Goal: Transaction & Acquisition: Purchase product/service

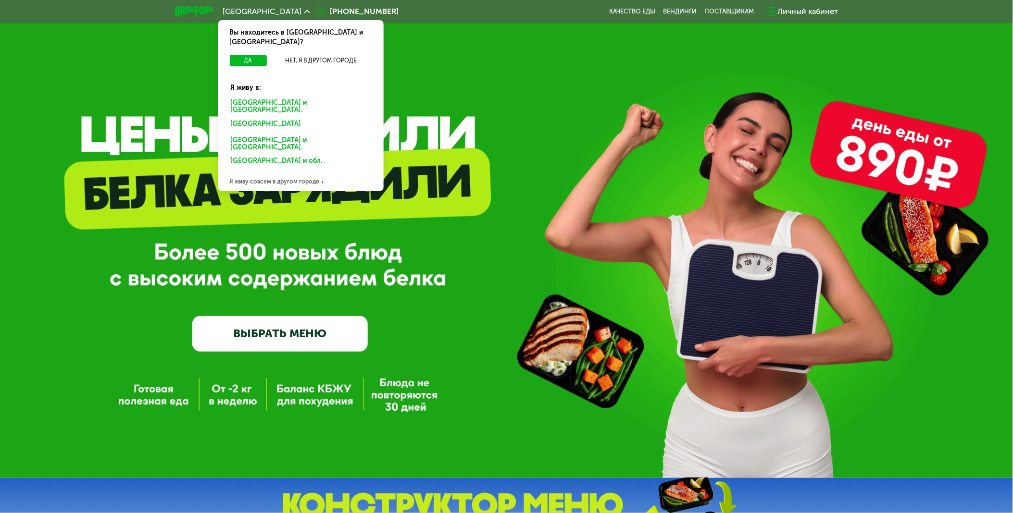
click at [285, 118] on div "[GEOGRAPHIC_DATA] и [GEOGRAPHIC_DATA]." at bounding box center [299, 125] width 150 height 15
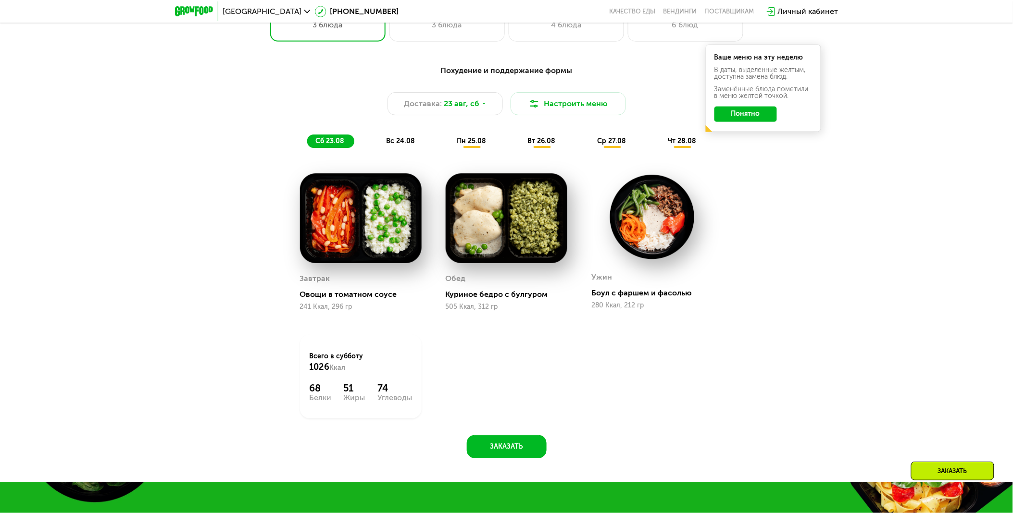
scroll to position [498, 0]
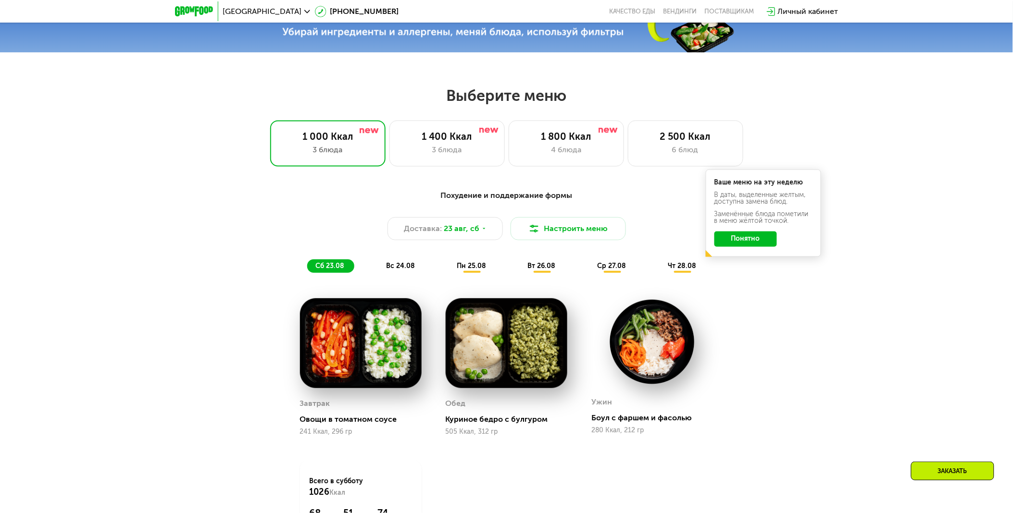
click at [768, 244] on button "Понятно" at bounding box center [745, 239] width 62 height 15
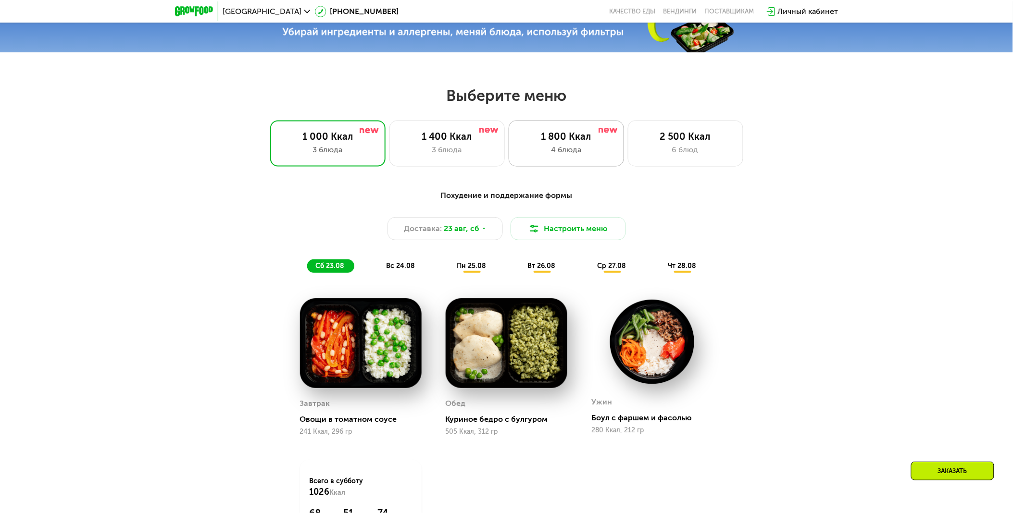
click at [628, 161] on div "1 800 Ккал 4 блюда" at bounding box center [685, 144] width 115 height 46
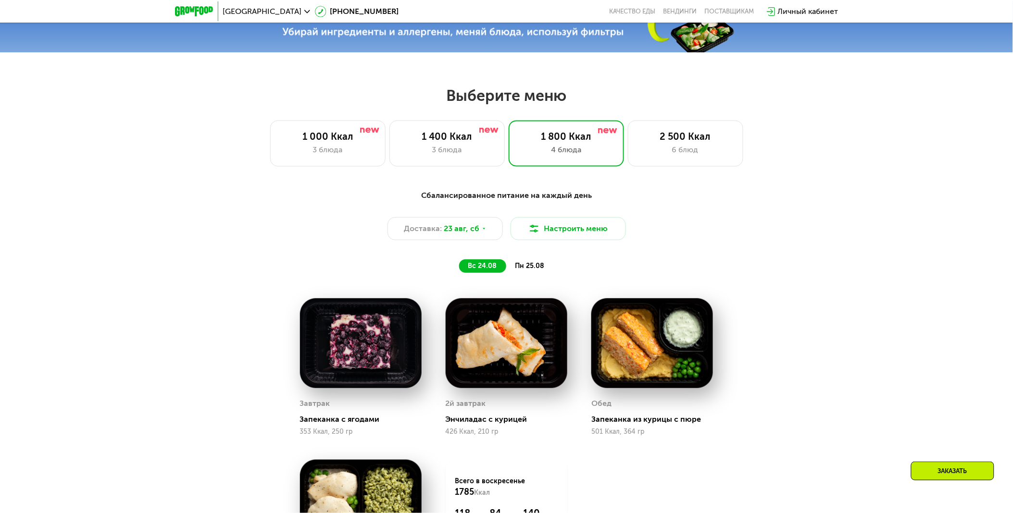
click at [530, 268] on span "пн 25.08" at bounding box center [529, 266] width 29 height 8
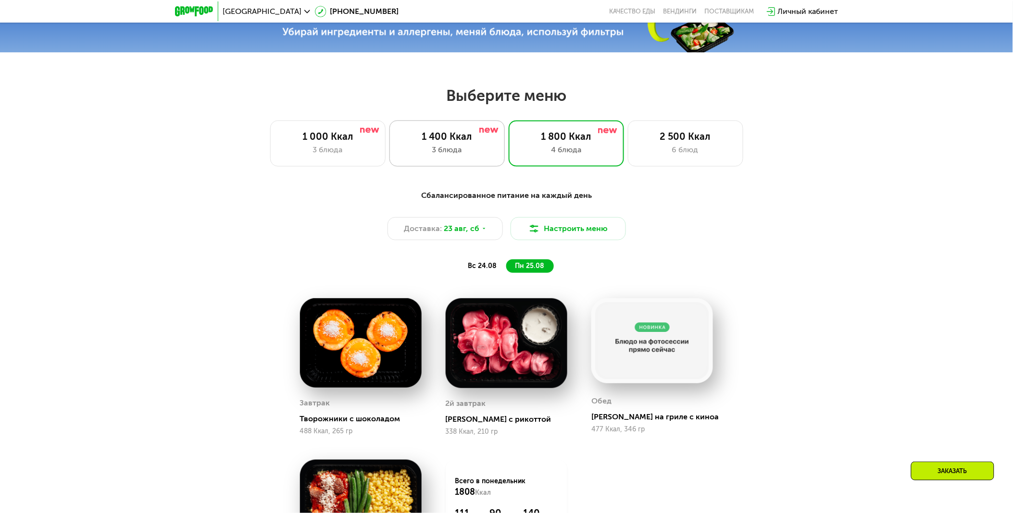
click at [482, 156] on div "3 блюда" at bounding box center [446, 150] width 95 height 12
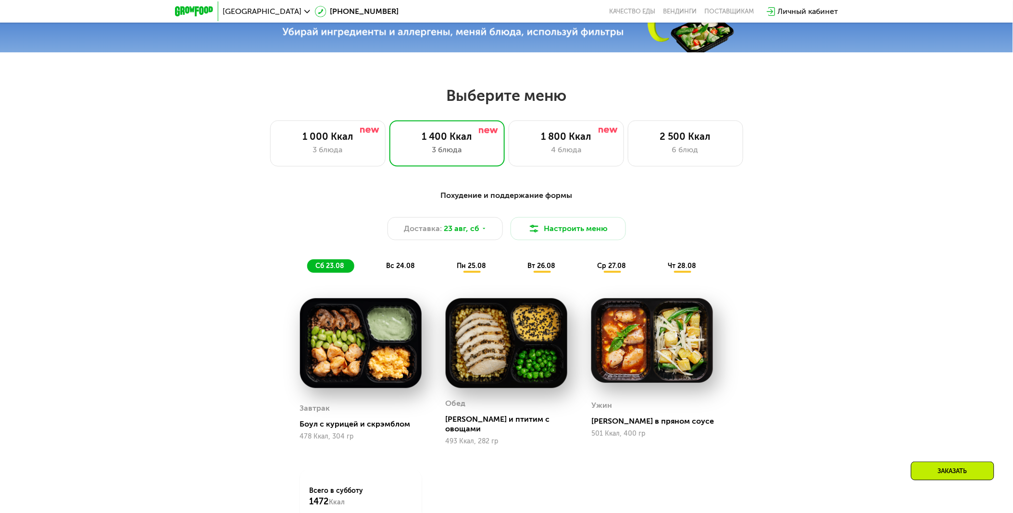
scroll to position [623, 0]
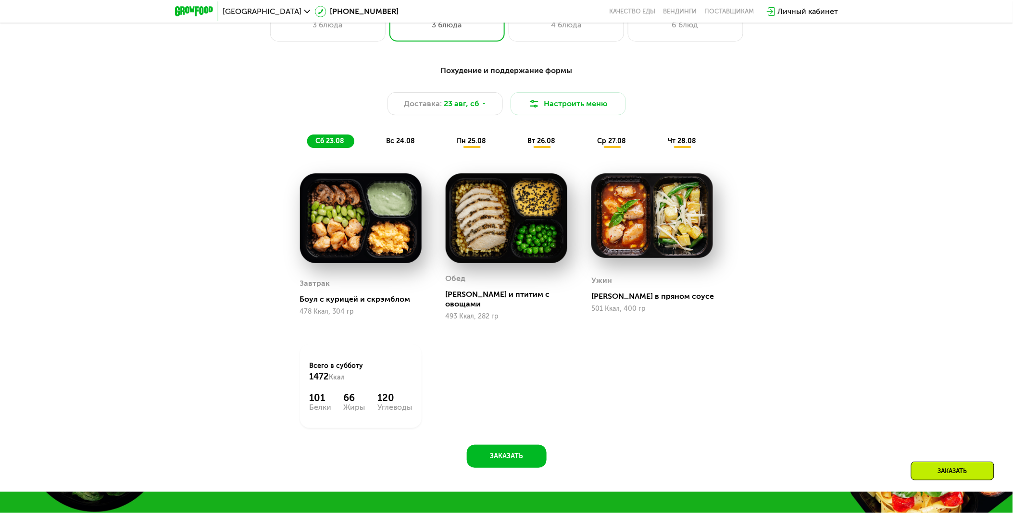
click at [469, 143] on span "пн 25.08" at bounding box center [471, 141] width 29 height 8
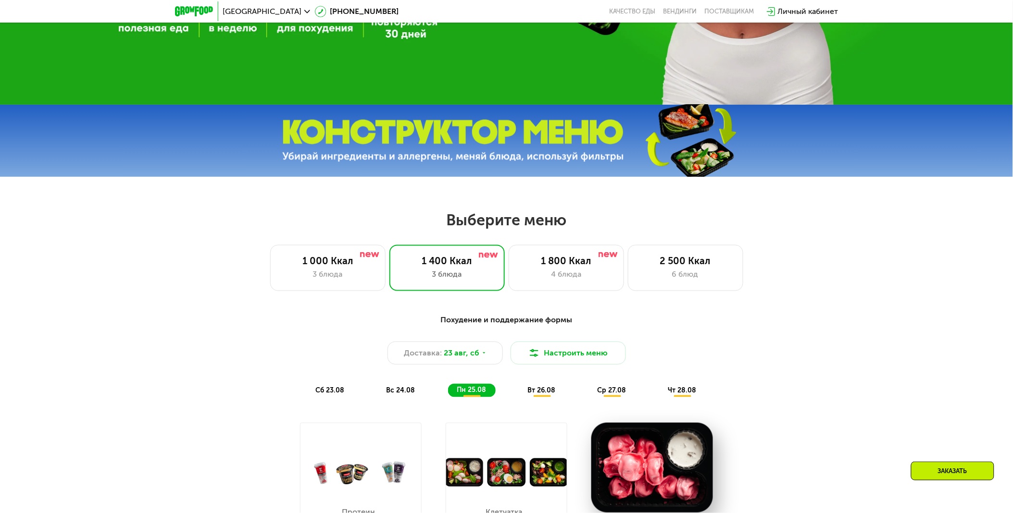
scroll to position [249, 0]
